Goal: Book appointment/travel/reservation

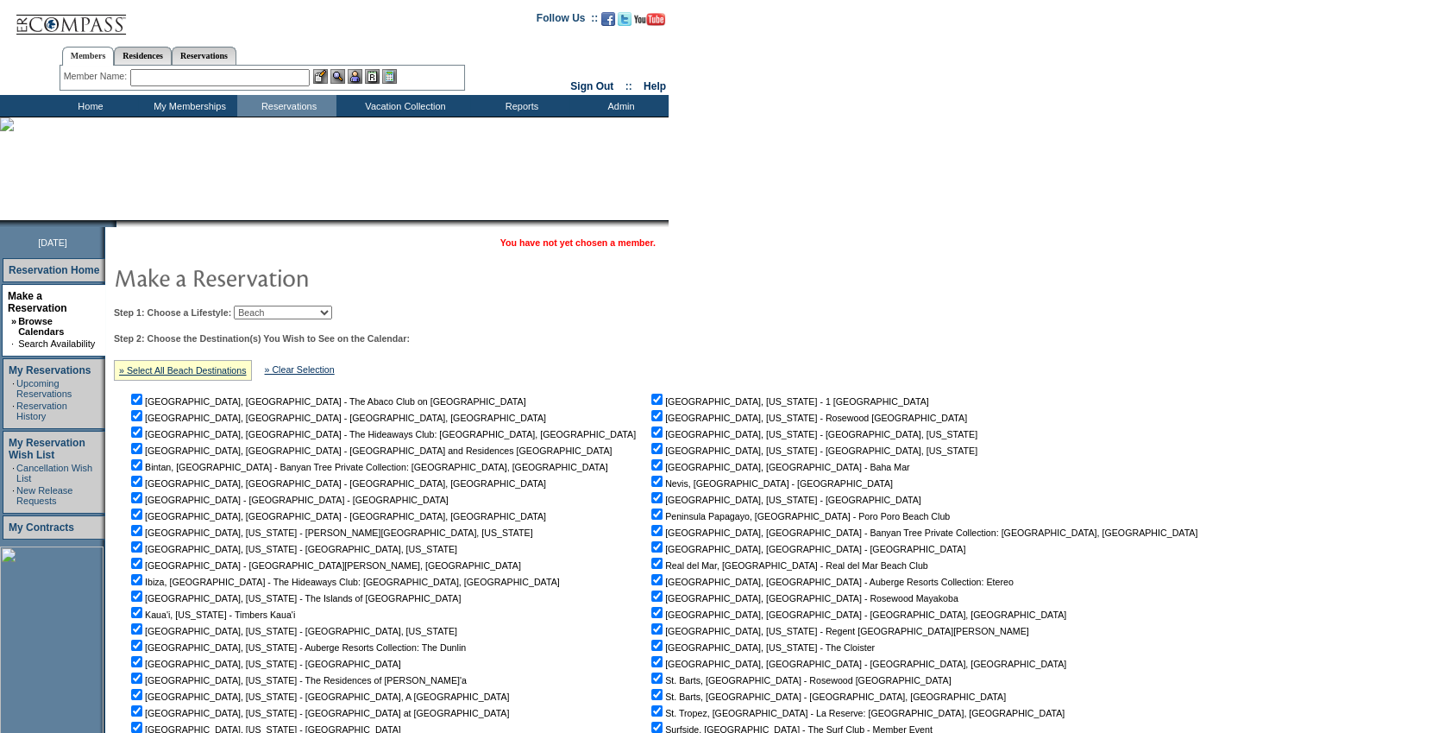
click at [293, 305] on select "Beach Leisure Metropolitan Mountain OIAL for Adventure OIAL for Couples OIAL fo…" at bounding box center [283, 312] width 98 height 14
select select "Metropolitan"
click at [263, 305] on select "Beach Leisure Metropolitan Mountain OIAL for Adventure OIAL for Couples OIAL fo…" at bounding box center [283, 312] width 98 height 14
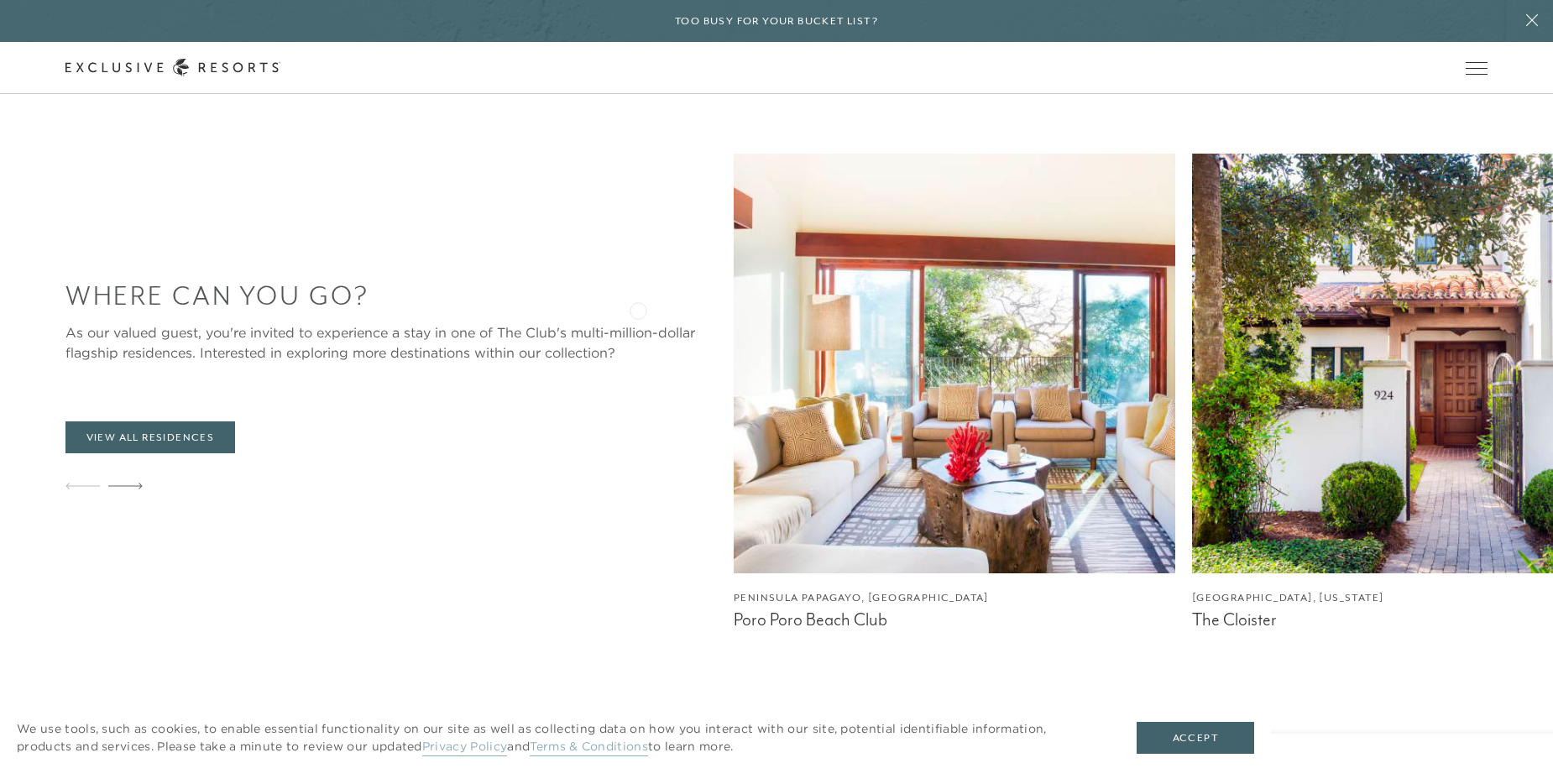
scroll to position [1342, 0]
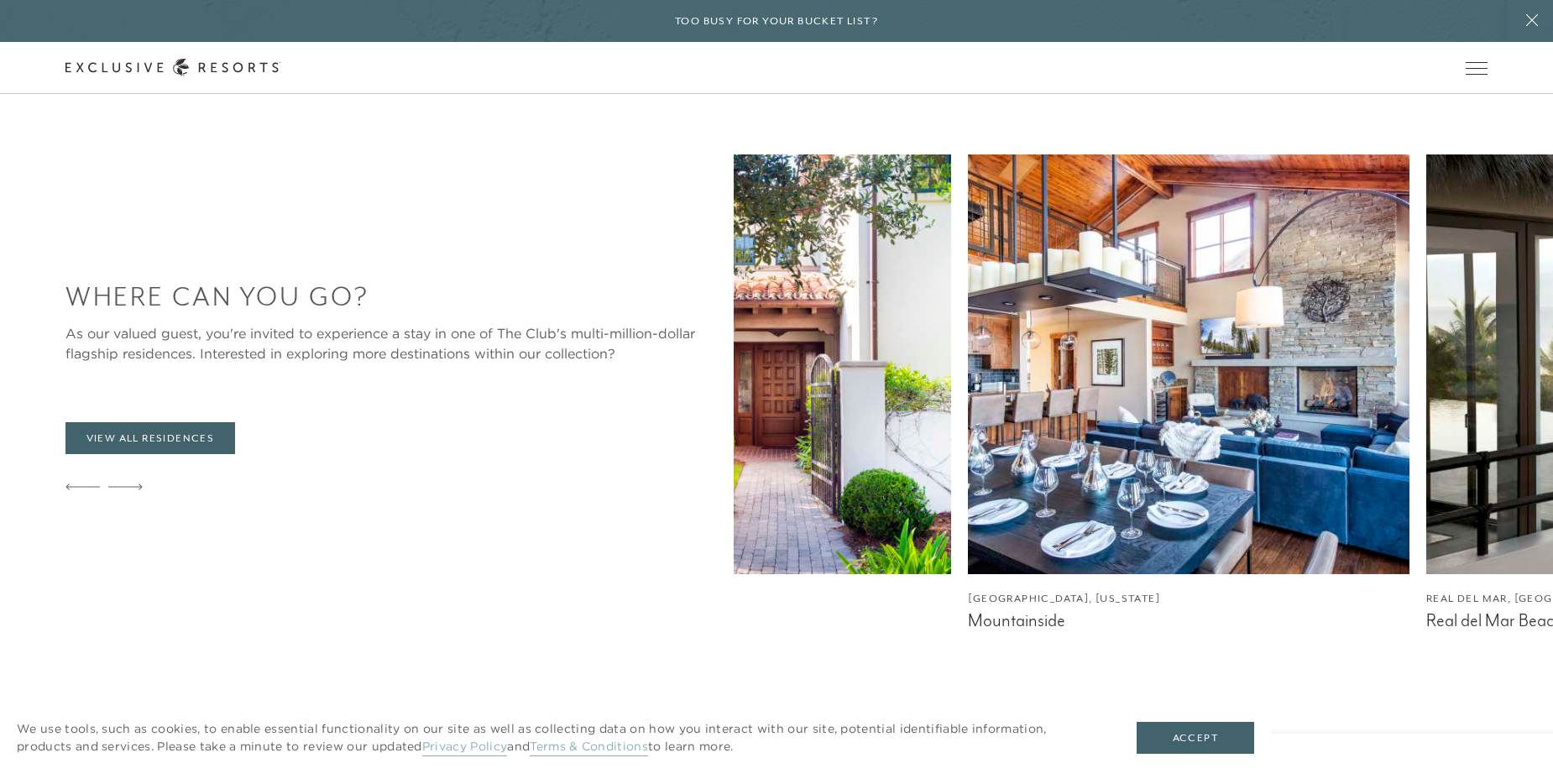
click at [968, 396] on img at bounding box center [1189, 364] width 442 height 419
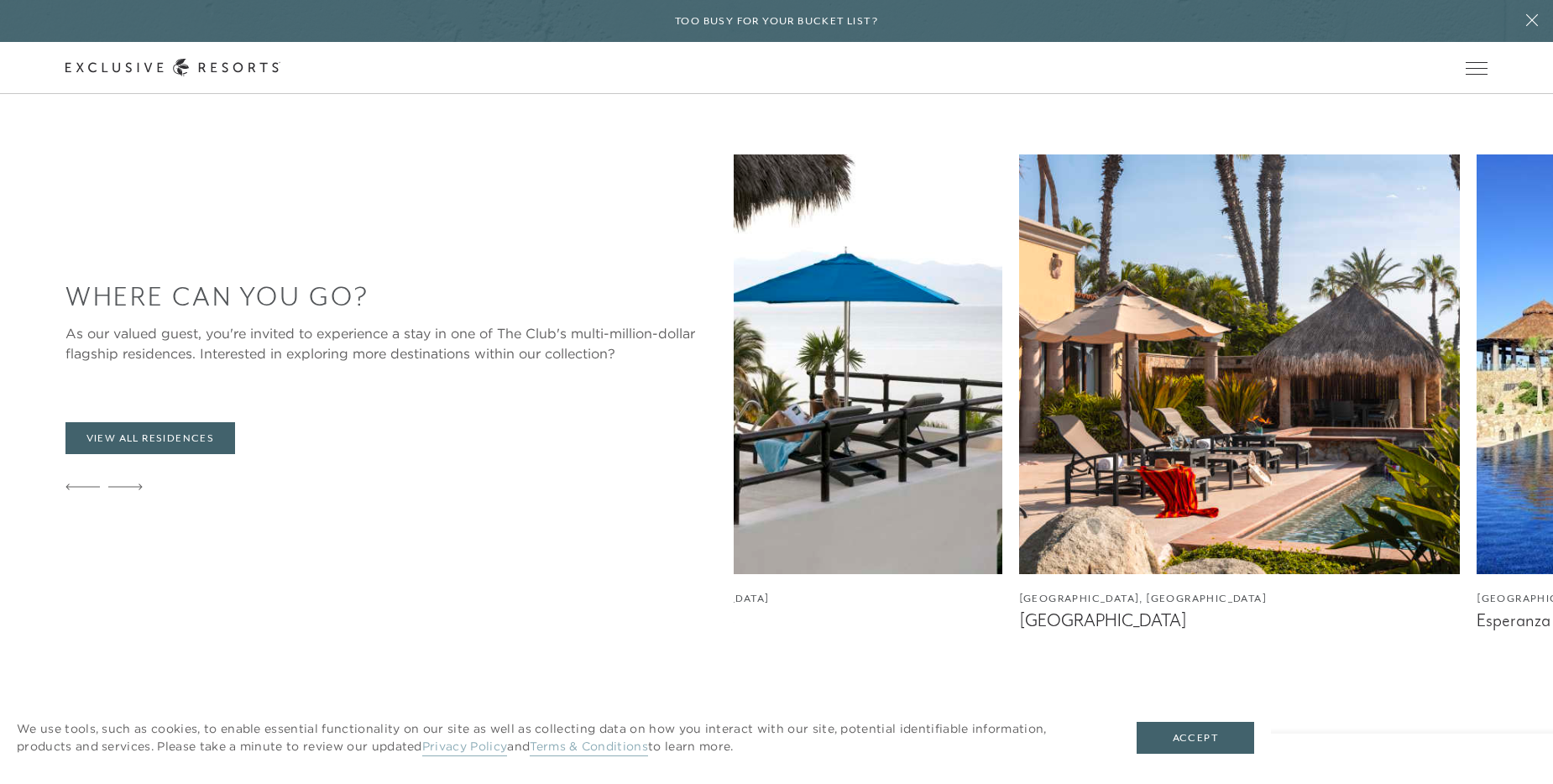
click at [395, 381] on div "Where Can You Go? As our valued guest, you're invited to experience a stay in o…" at bounding box center [809, 393] width 1488 height 477
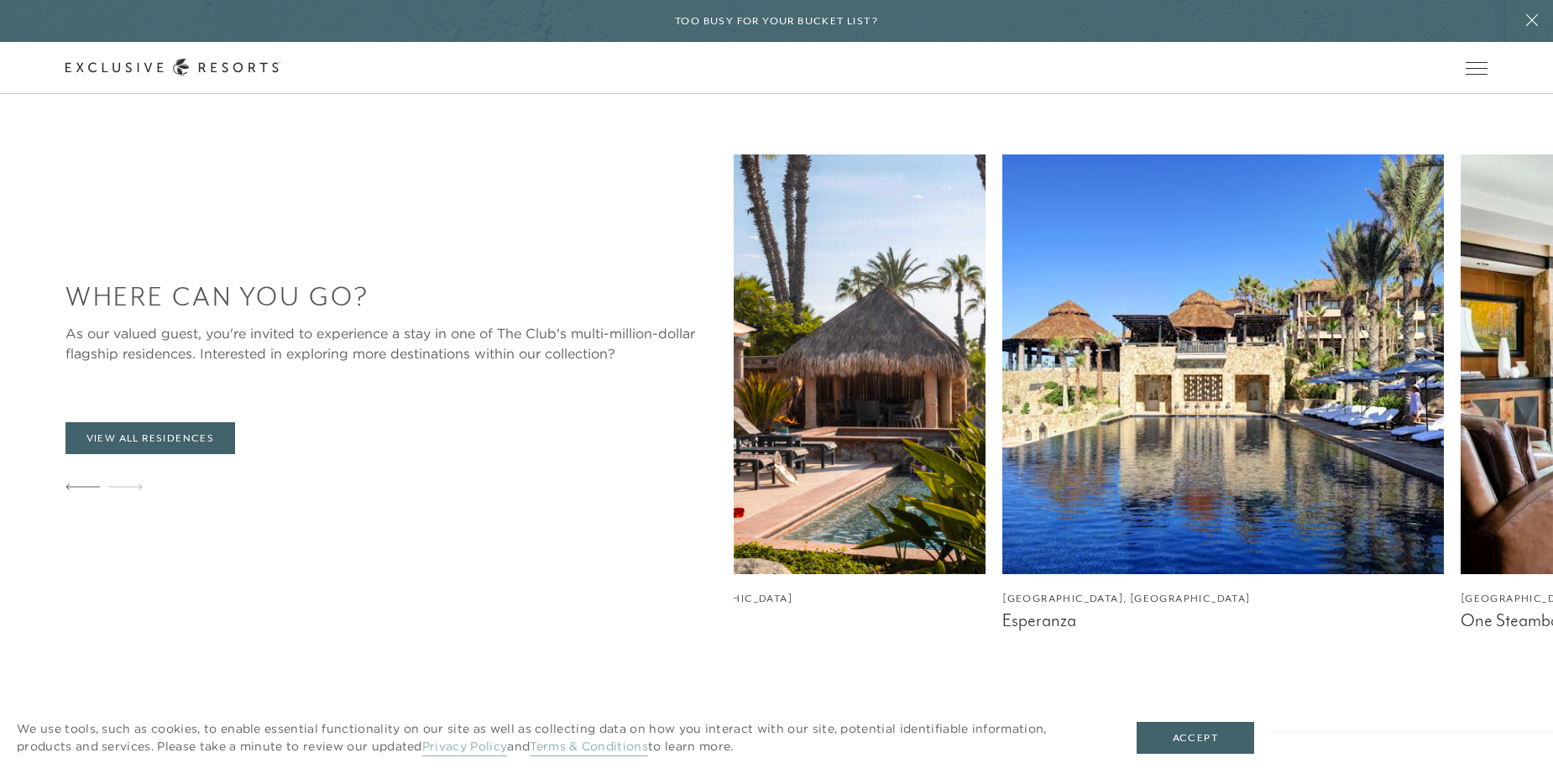
click at [309, 438] on div "Where Can You Go? As our valued guest, you're invited to experience a stay in o…" at bounding box center [809, 393] width 1488 height 477
click at [365, 412] on div "Where Can You Go? As our valued guest, you're invited to experience a stay in o…" at bounding box center [809, 393] width 1488 height 477
click at [1223, 736] on button "Accept" at bounding box center [1195, 737] width 118 height 32
